Goal: Task Accomplishment & Management: Use online tool/utility

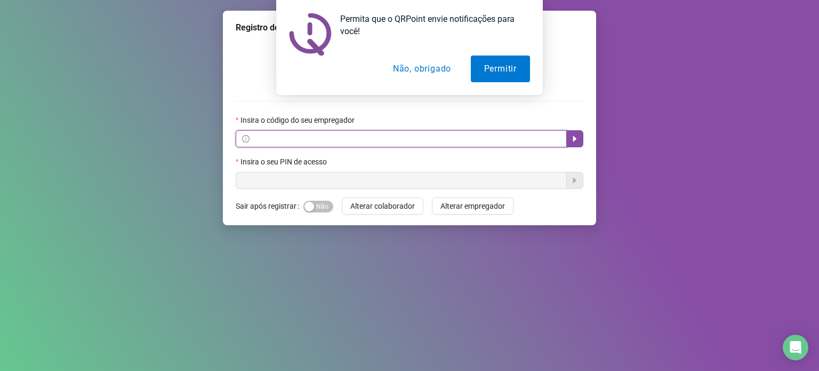
click at [306, 133] on input "text" at bounding box center [406, 139] width 309 height 12
paste input "**********"
type input "**********"
click at [414, 60] on button "Não, obrigado" at bounding box center [422, 68] width 85 height 27
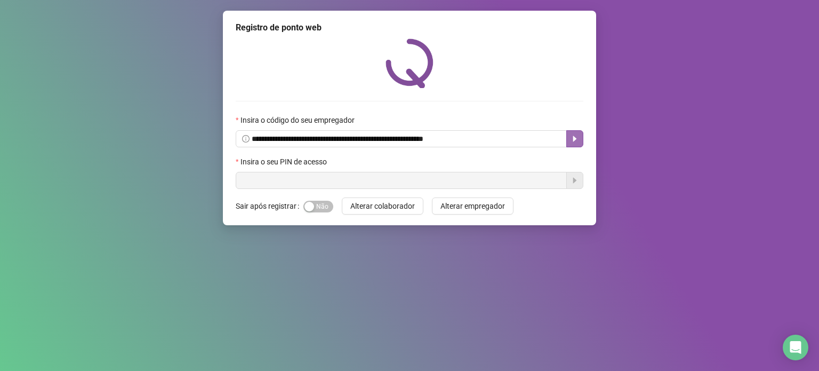
click at [579, 139] on icon "caret-right" at bounding box center [575, 138] width 9 height 9
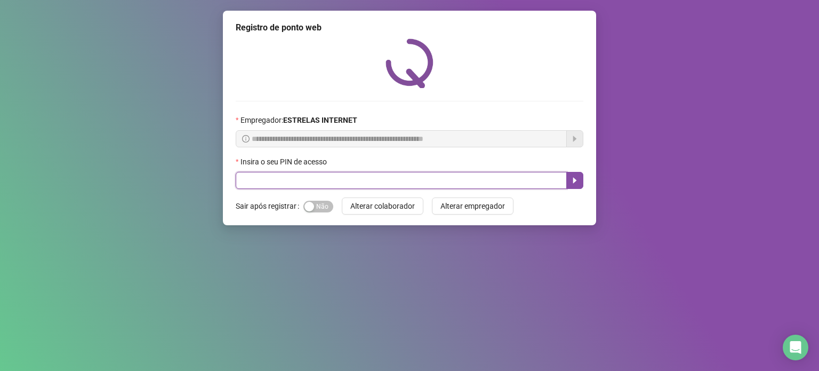
click at [317, 183] on input "text" at bounding box center [401, 180] width 331 height 17
type input "*****"
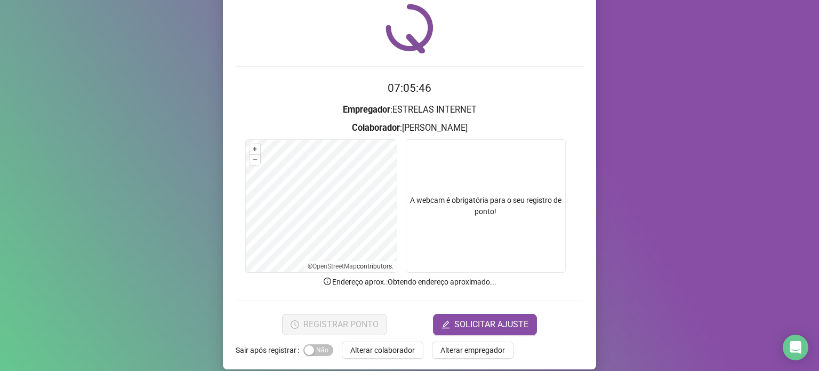
scroll to position [45, 0]
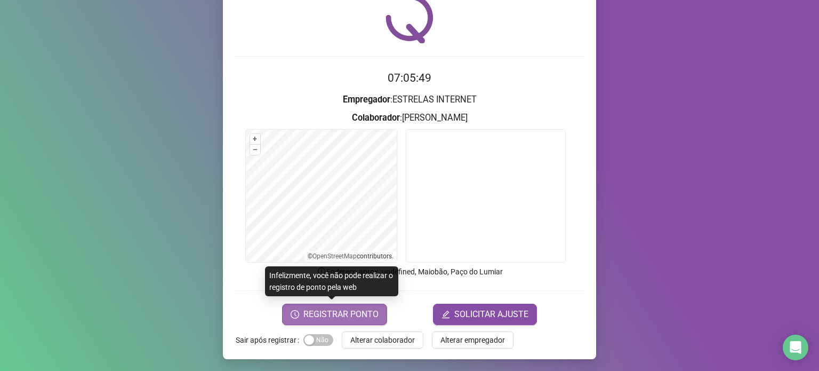
click at [311, 313] on span "REGISTRAR PONTO" at bounding box center [340, 314] width 75 height 13
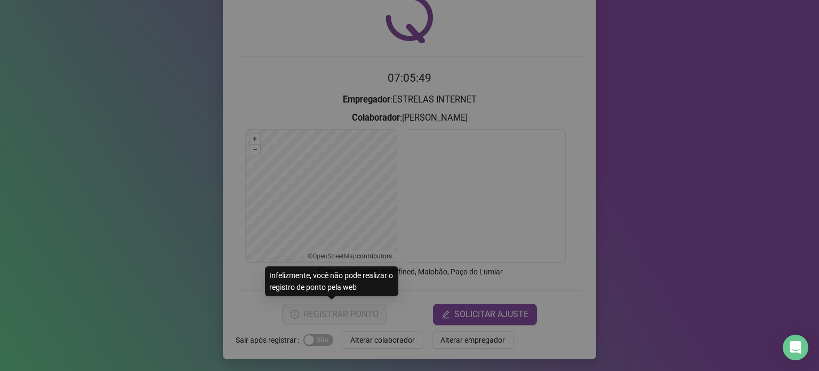
click at [311, 313] on div "Registro de ponto web Registrando ponto web, aguarde... Colaborador : MAYCON [P…" at bounding box center [409, 185] width 819 height 371
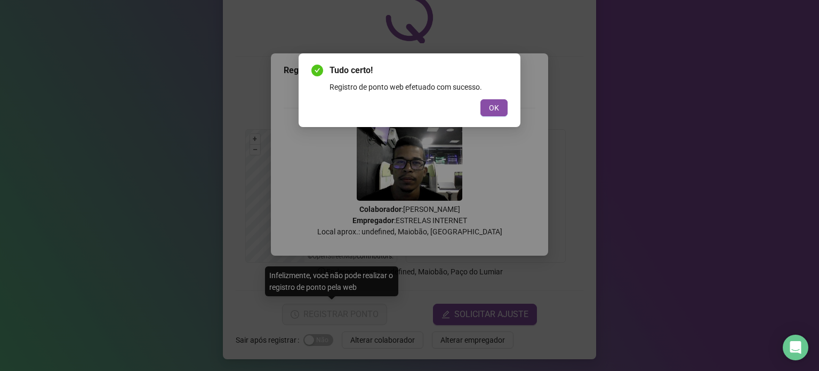
click at [475, 100] on div "Tudo certo! Registro de ponto web efetuado com sucesso. OK" at bounding box center [409, 90] width 196 height 52
click at [506, 99] on div "OK" at bounding box center [409, 107] width 196 height 17
drag, startPoint x: 503, startPoint y: 108, endPoint x: 496, endPoint y: 110, distance: 6.6
click at [503, 108] on button "OK" at bounding box center [493, 107] width 27 height 17
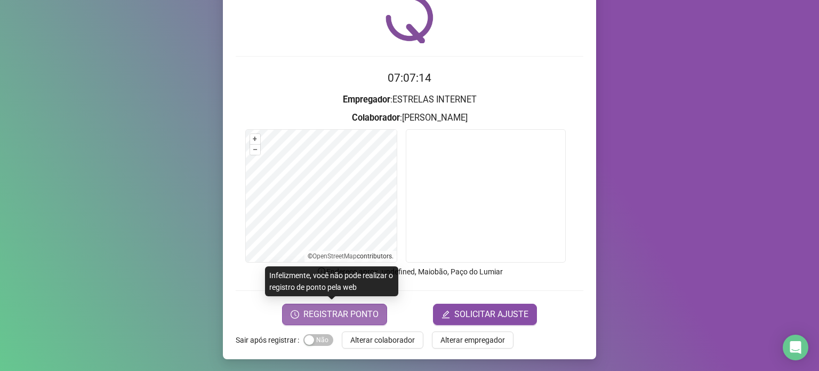
click at [342, 322] on button "REGISTRAR PONTO" at bounding box center [334, 313] width 105 height 21
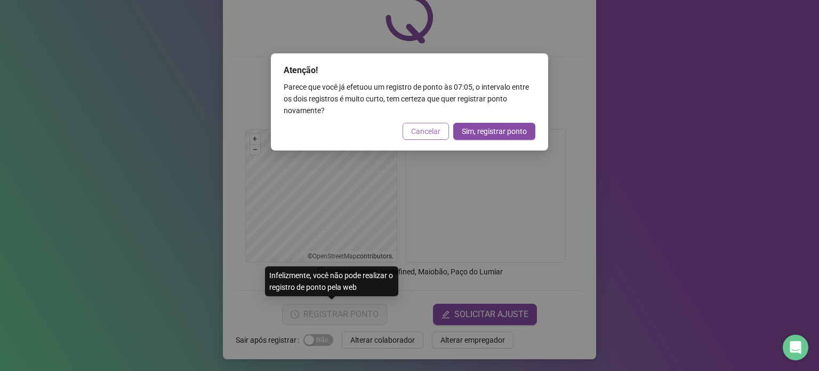
click at [423, 131] on span "Cancelar" at bounding box center [425, 131] width 29 height 12
